Goal: Information Seeking & Learning: Learn about a topic

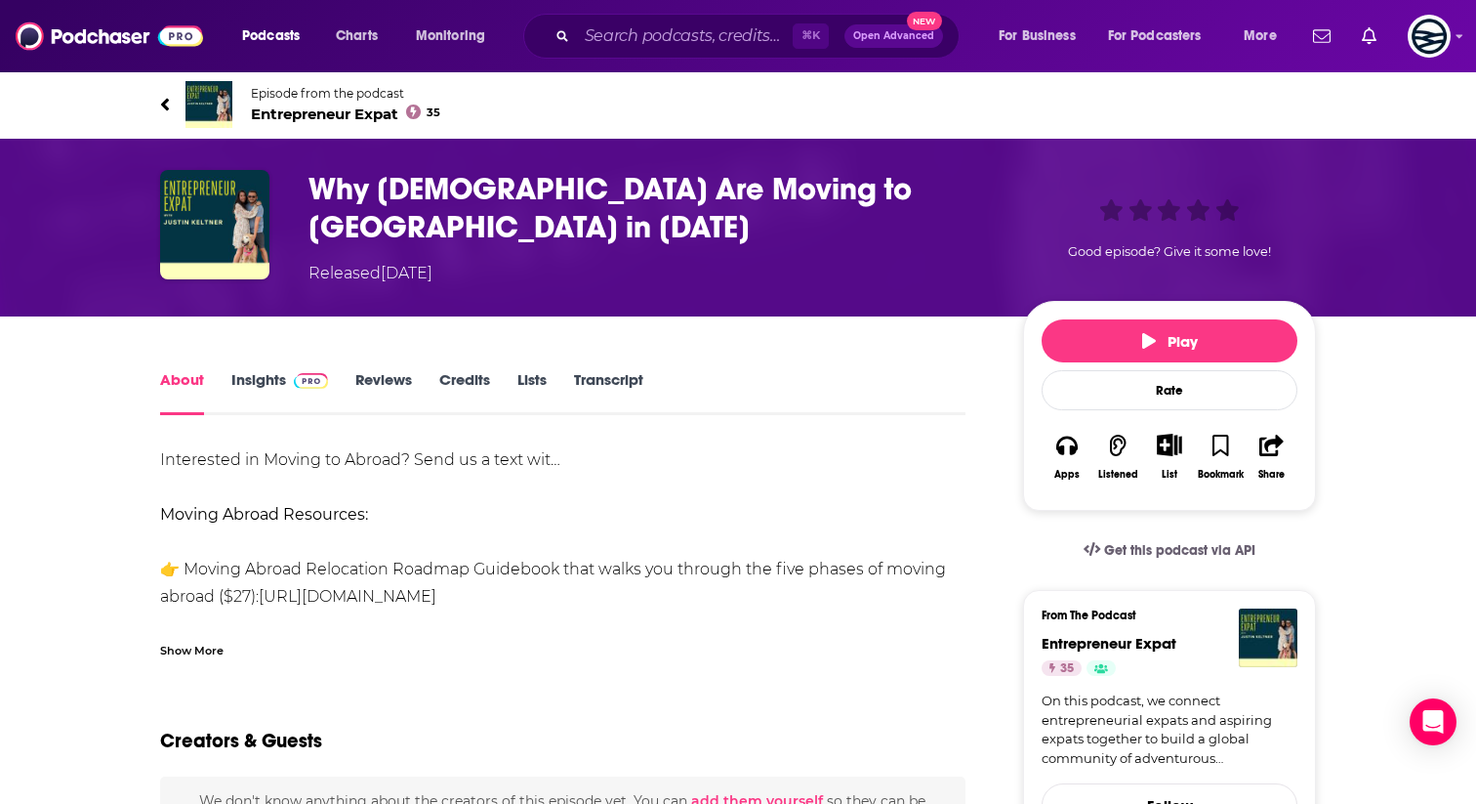
click at [600, 371] on link "Transcript" at bounding box center [608, 392] width 69 height 45
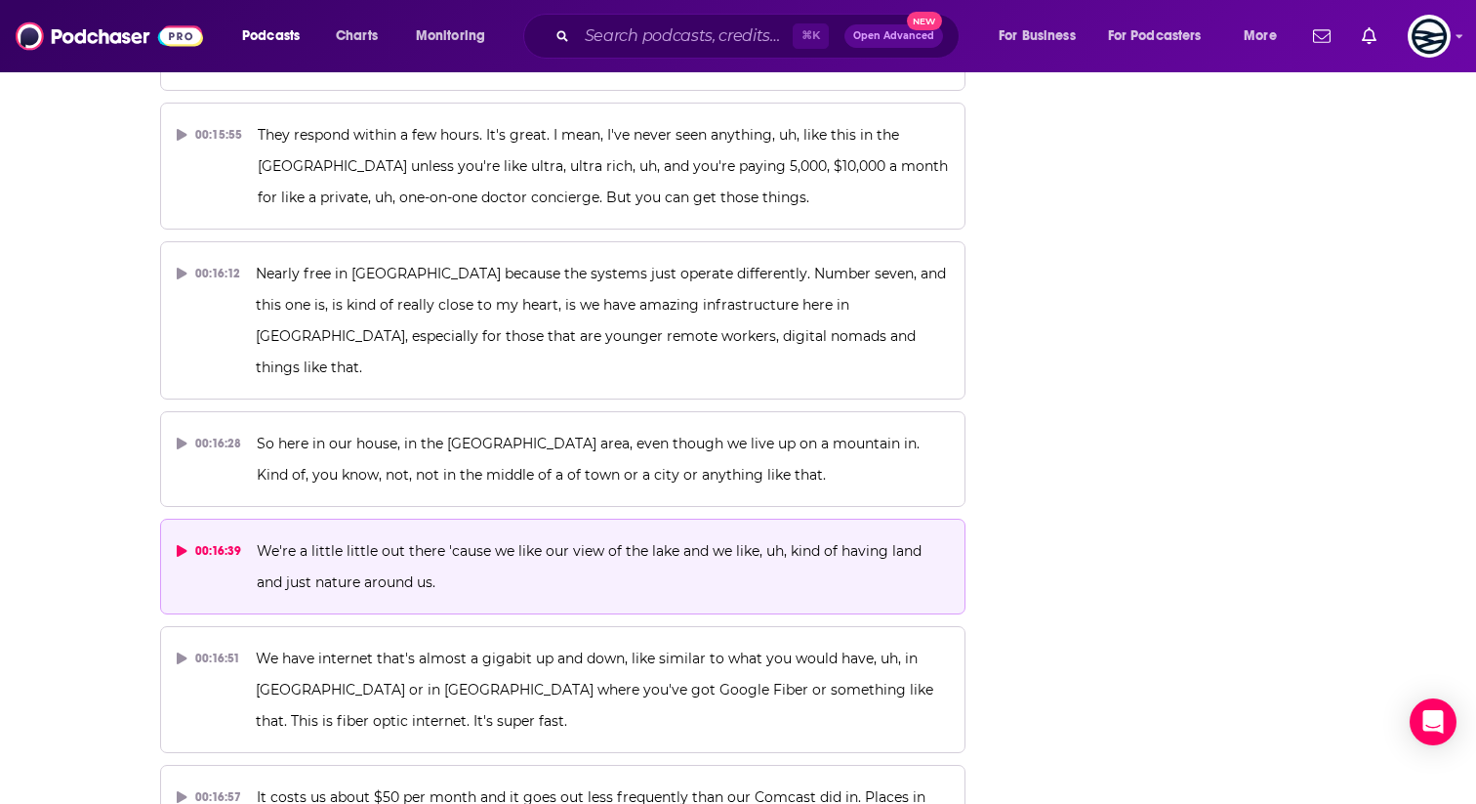
scroll to position [10205, 0]
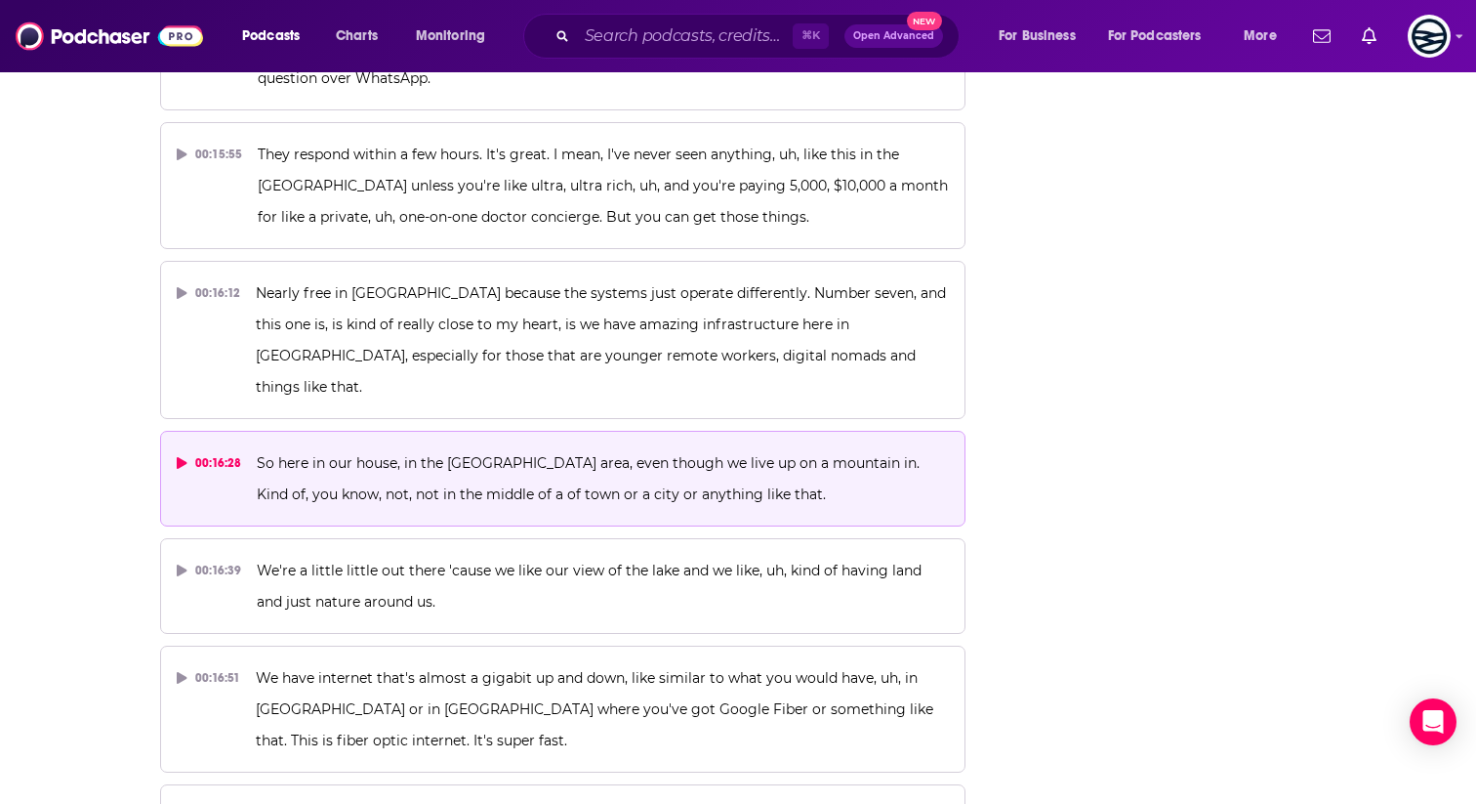
drag, startPoint x: 248, startPoint y: 173, endPoint x: 290, endPoint y: 213, distance: 58.0
click at [290, 431] on button "00:16:28 So here in our house, in the [GEOGRAPHIC_DATA] area, even though we li…" at bounding box center [563, 479] width 806 height 96
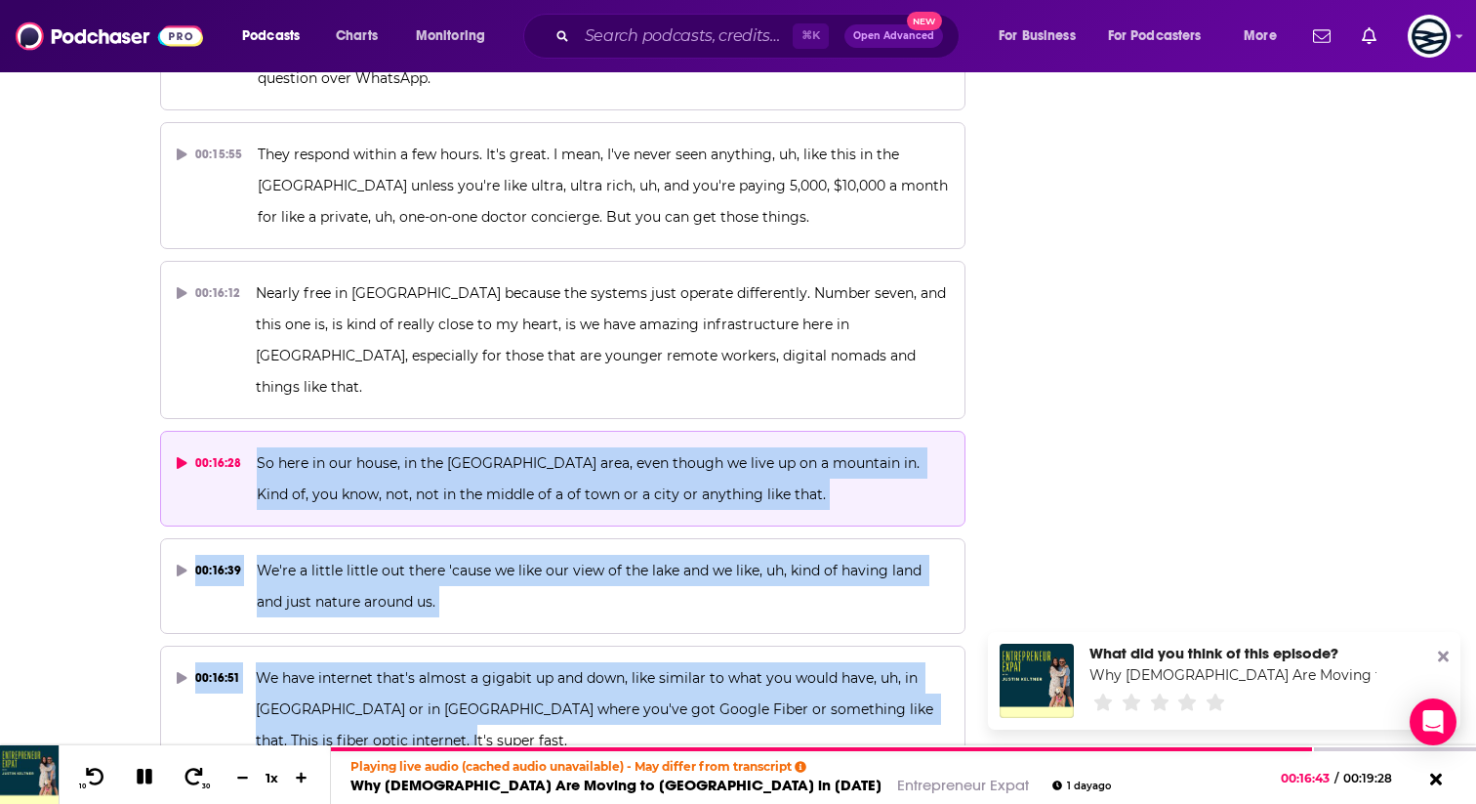
drag, startPoint x: 417, startPoint y: 452, endPoint x: 256, endPoint y: 177, distance: 319.0
copy div "So here in our house, in the [GEOGRAPHIC_DATA] area, even though we live up on …"
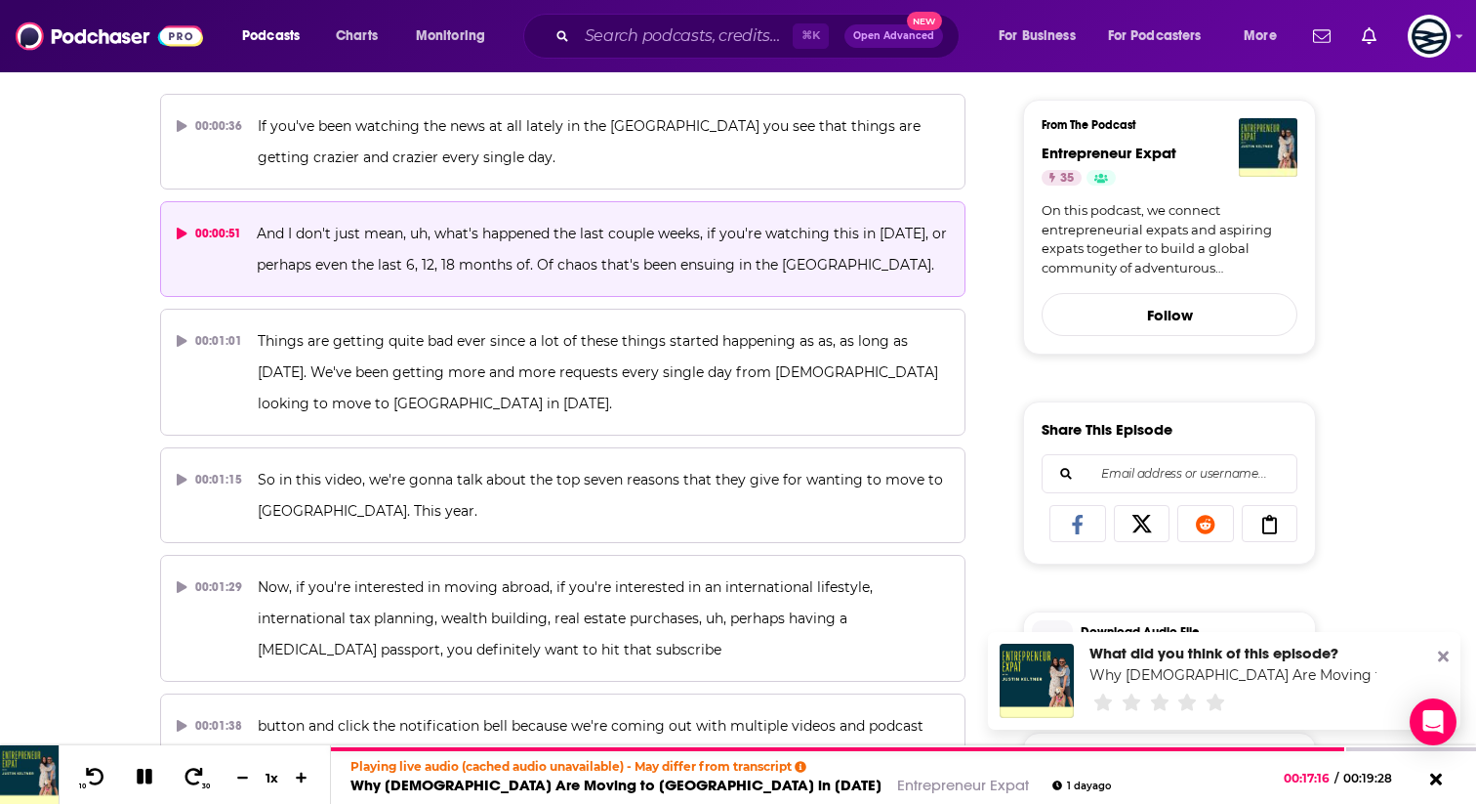
scroll to position [0, 0]
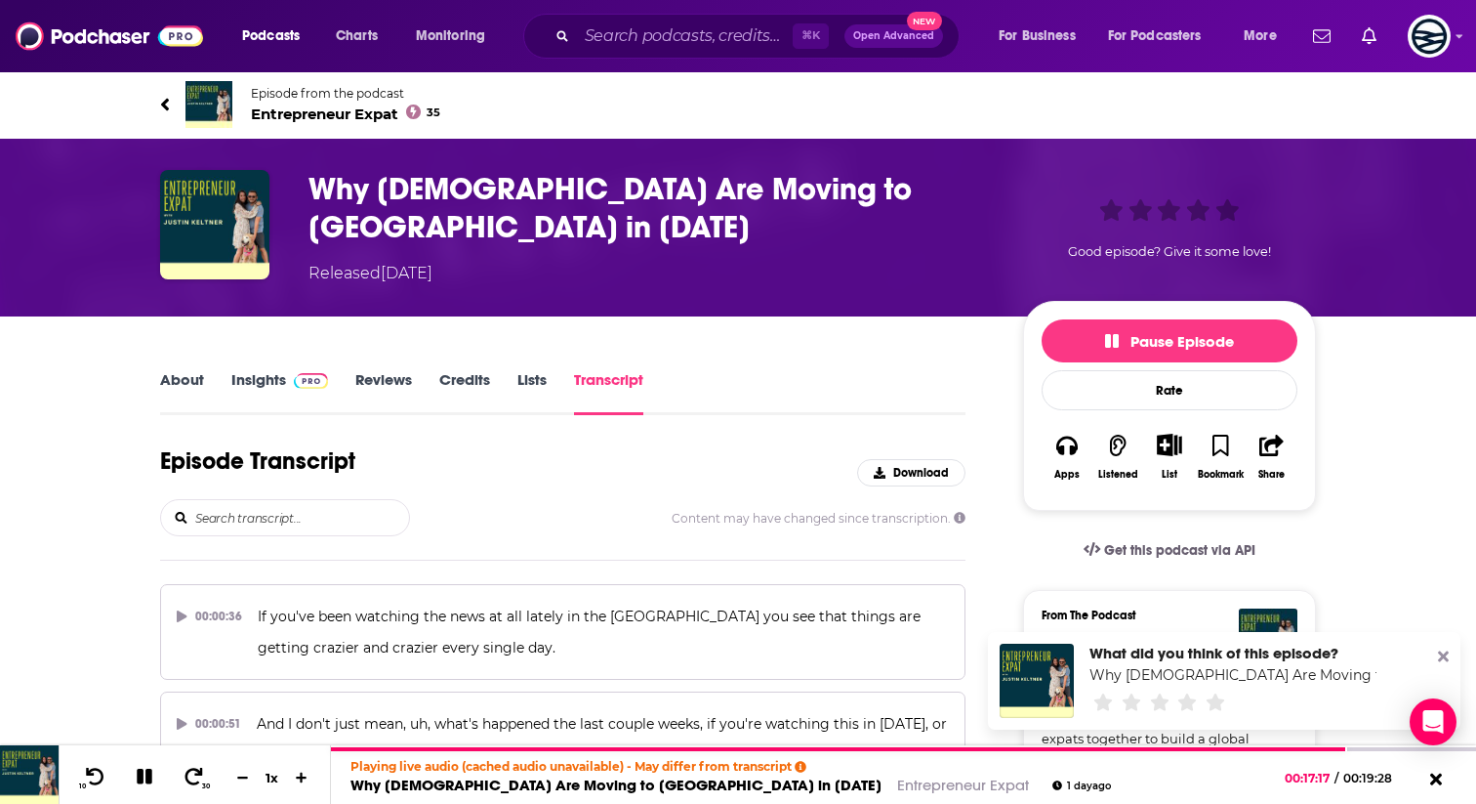
click at [513, 199] on h3 "Why [DEMOGRAPHIC_DATA] Are Moving to [GEOGRAPHIC_DATA] in [DATE]" at bounding box center [651, 208] width 684 height 76
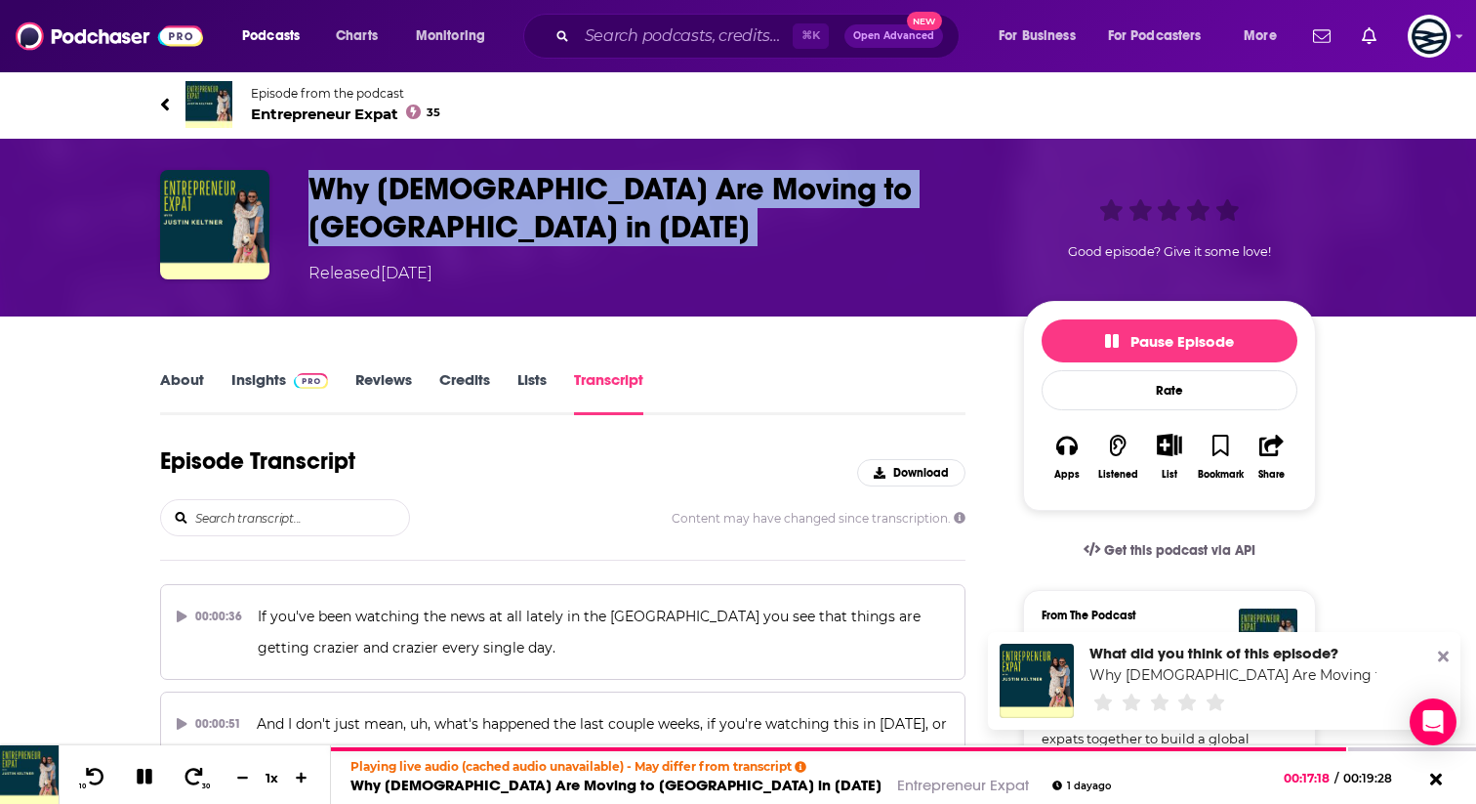
click at [513, 199] on h3 "Why [DEMOGRAPHIC_DATA] Are Moving to [GEOGRAPHIC_DATA] in [DATE]" at bounding box center [651, 208] width 684 height 76
copy h3 "Why [DEMOGRAPHIC_DATA] Are Moving to [GEOGRAPHIC_DATA] in [DATE]"
click at [210, 99] on img at bounding box center [209, 104] width 47 height 47
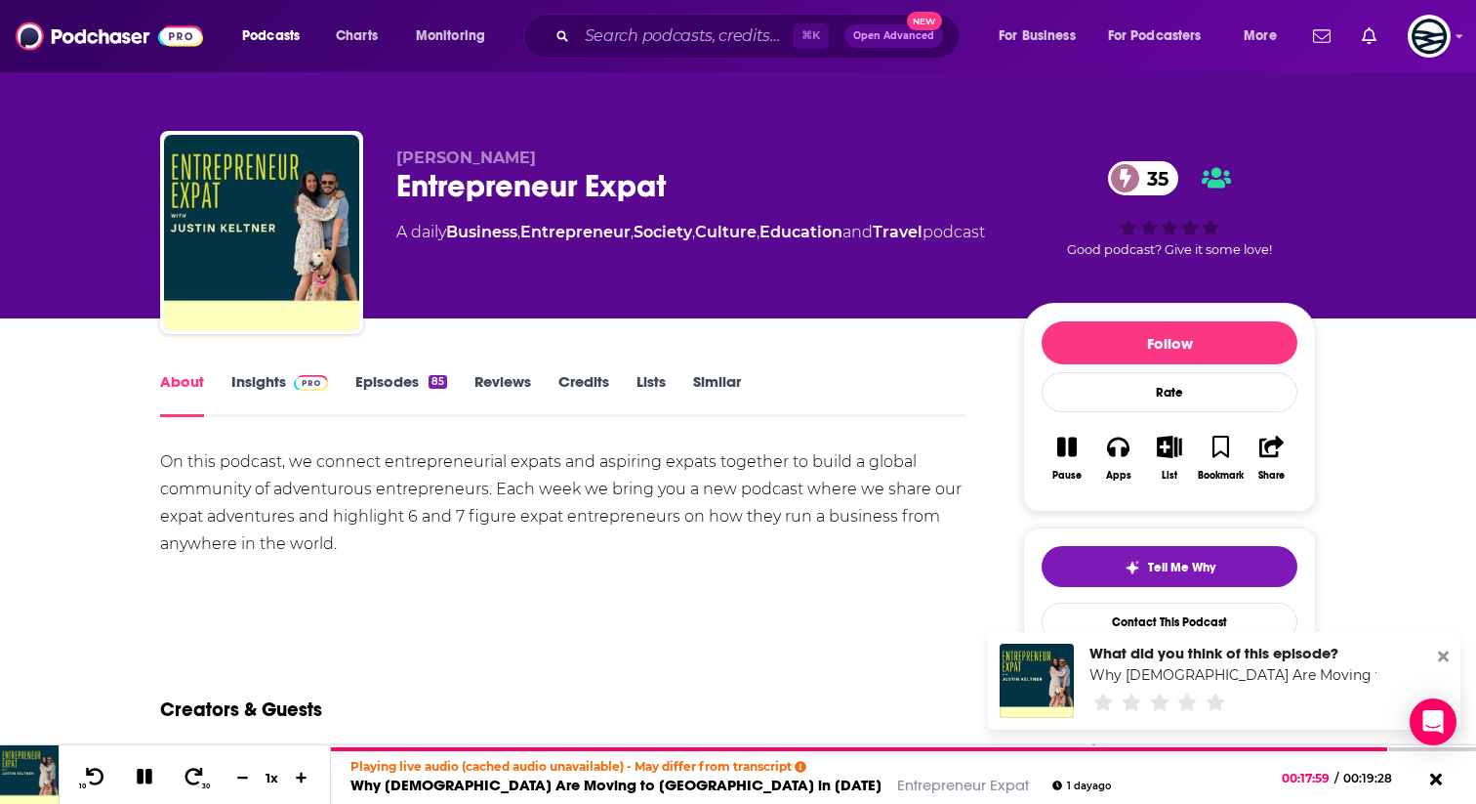
click at [288, 386] on span at bounding box center [307, 381] width 42 height 19
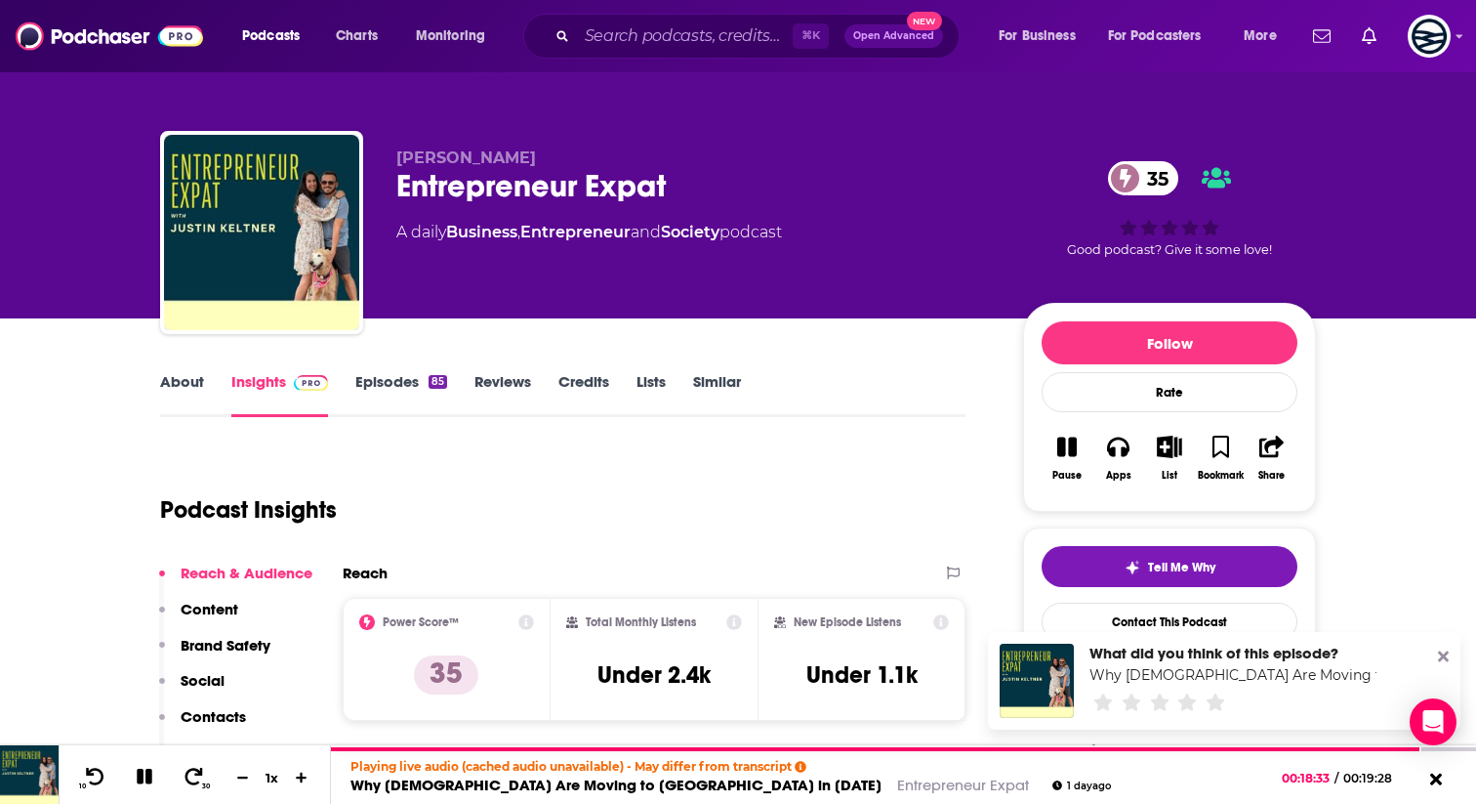
click at [403, 383] on link "Episodes 85" at bounding box center [401, 394] width 92 height 45
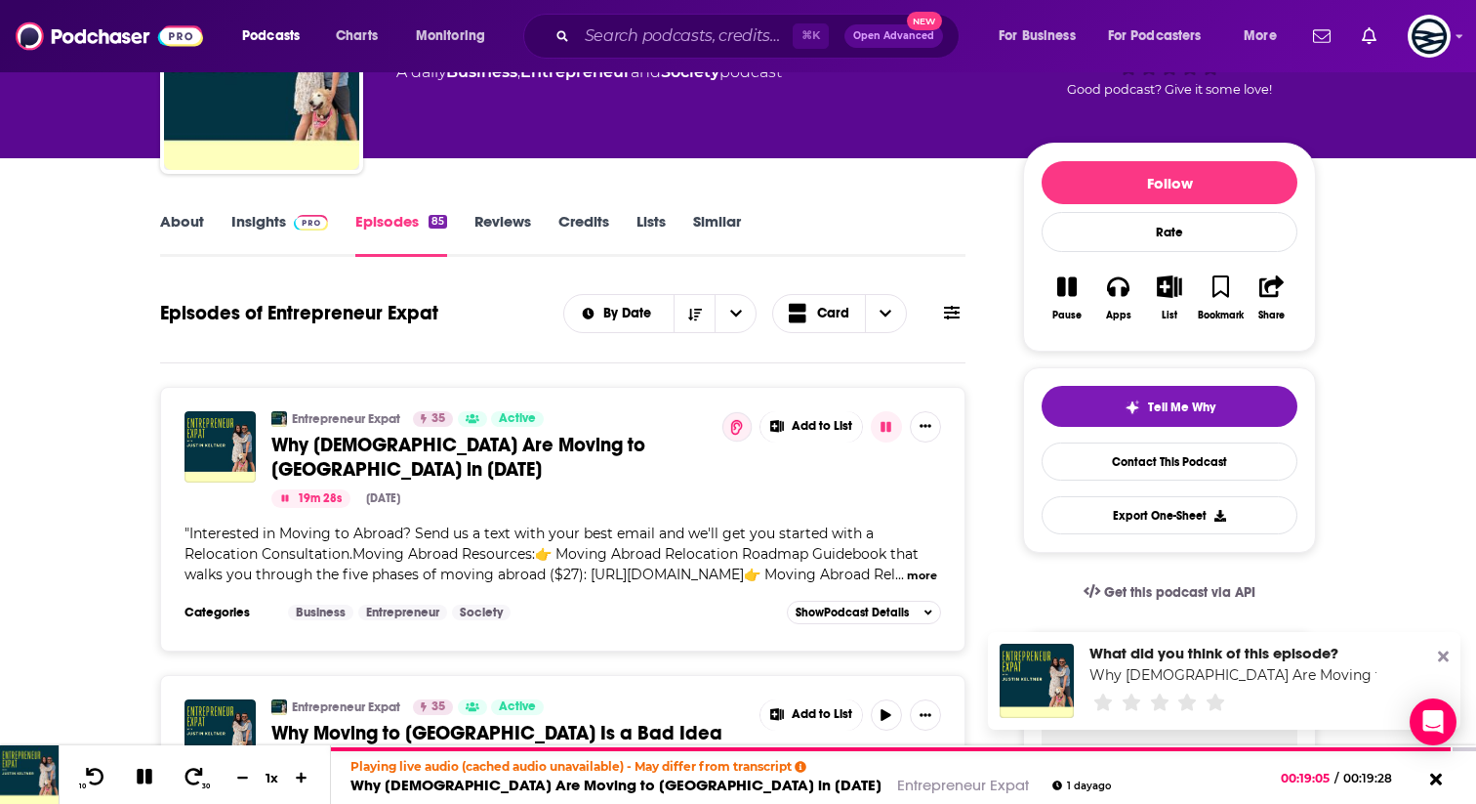
scroll to position [134, 0]
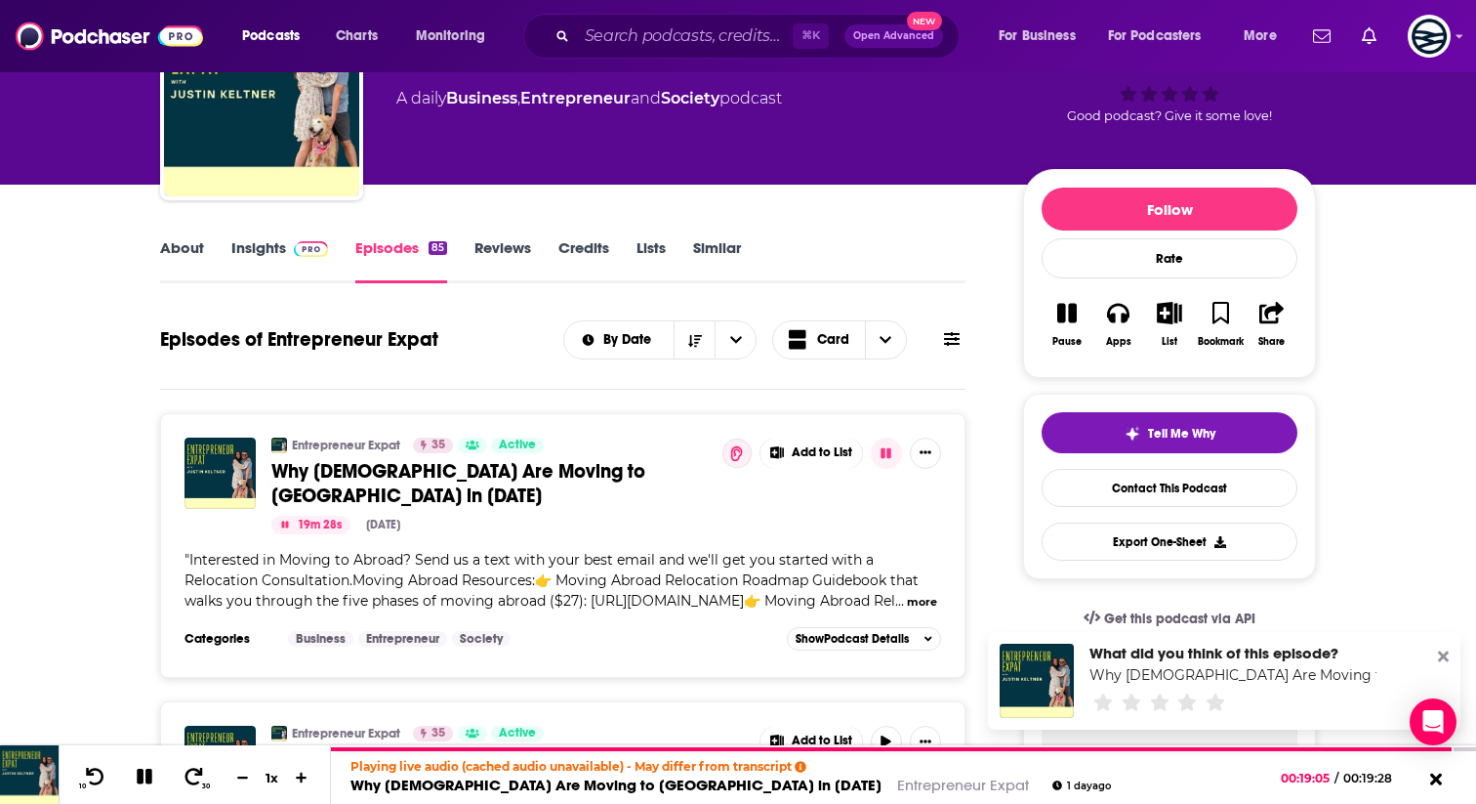
click at [253, 250] on link "Insights" at bounding box center [279, 260] width 97 height 45
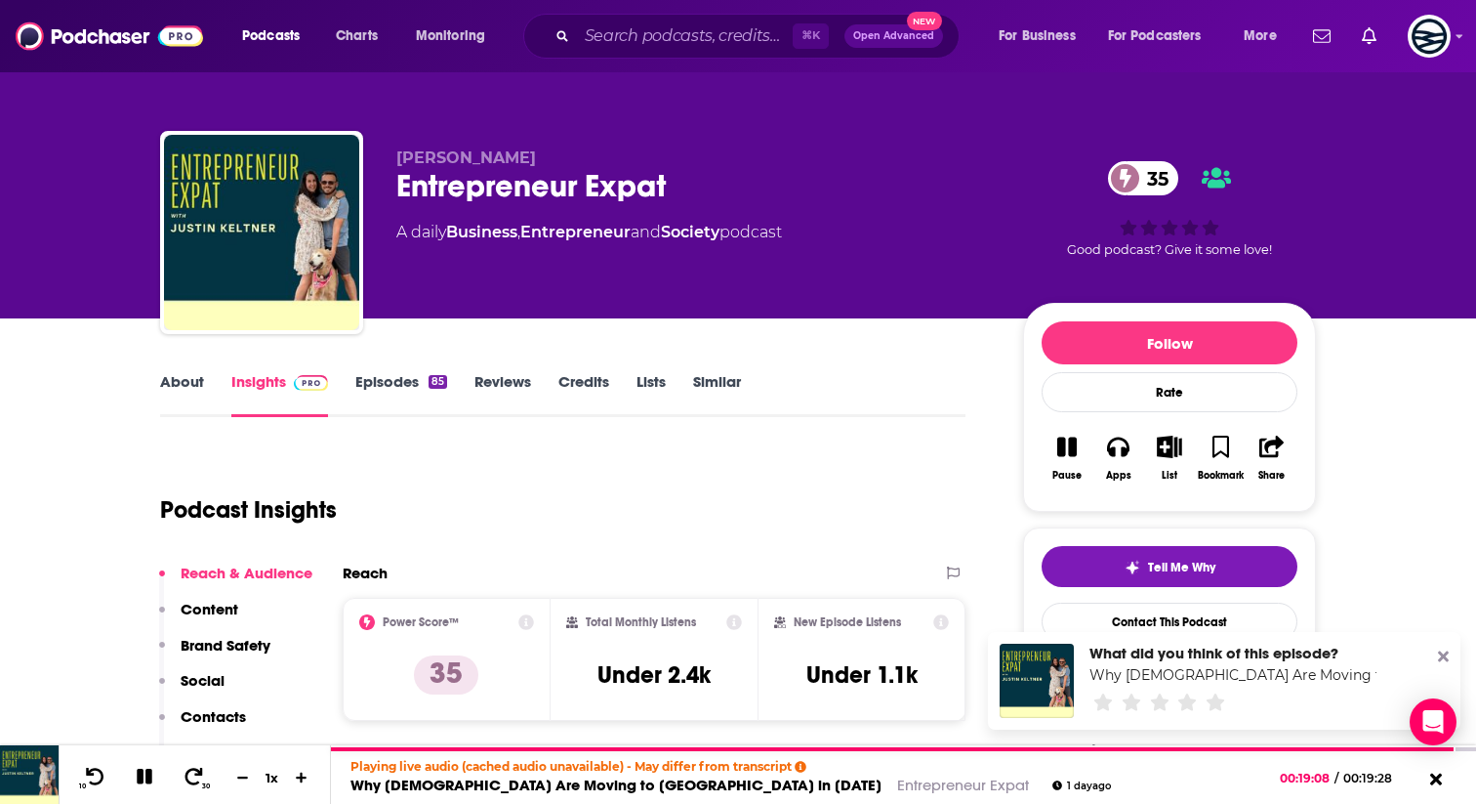
scroll to position [1457, 0]
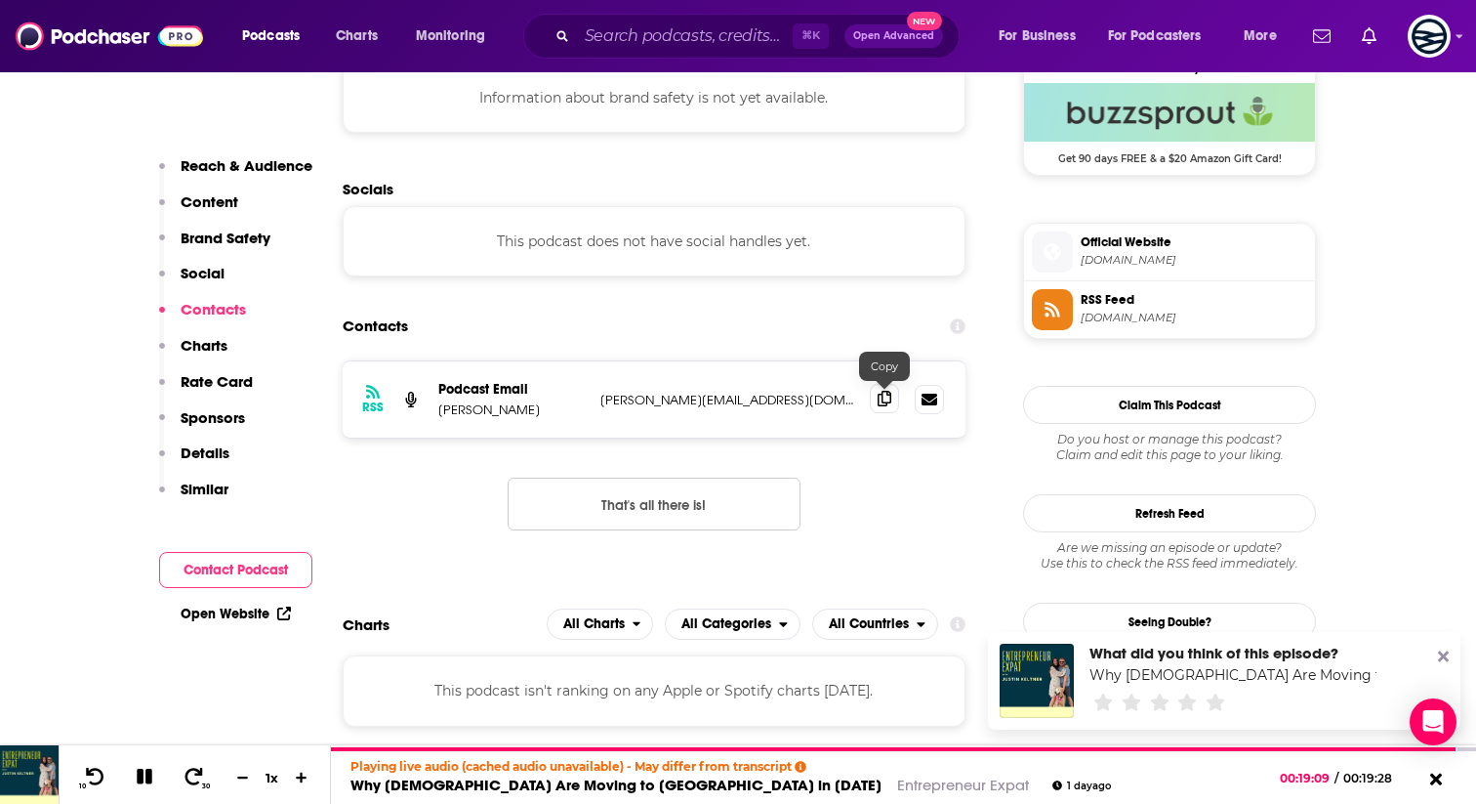
click at [879, 400] on icon at bounding box center [885, 399] width 14 height 16
